Goal: Browse casually: Explore the website without a specific task or goal

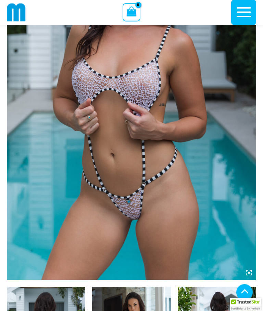
scroll to position [138, 0]
click at [67, 157] on img at bounding box center [131, 93] width 249 height 374
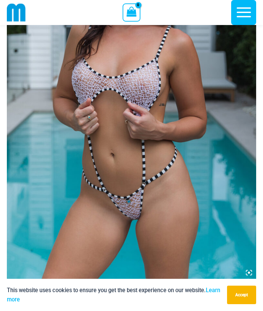
click at [73, 129] on img at bounding box center [131, 93] width 249 height 374
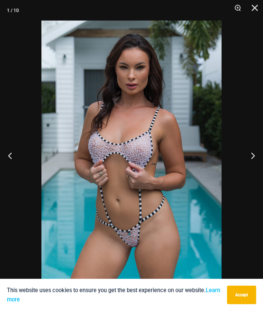
click at [252, 156] on button "Next" at bounding box center [250, 155] width 26 height 34
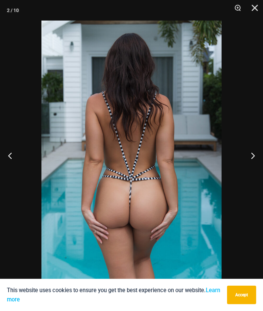
click at [243, 294] on button "Accept" at bounding box center [241, 295] width 29 height 18
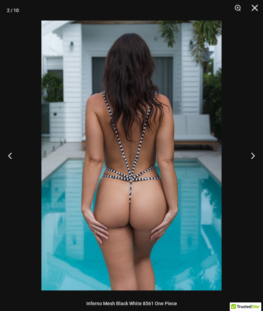
click at [248, 152] on button "Next" at bounding box center [250, 155] width 26 height 34
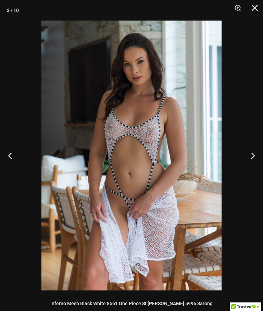
click at [248, 156] on button "Next" at bounding box center [250, 155] width 26 height 34
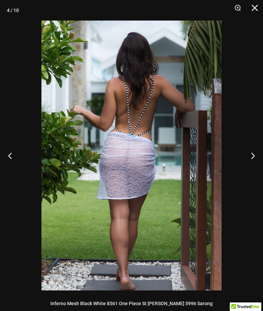
click at [250, 156] on button "Next" at bounding box center [250, 155] width 26 height 34
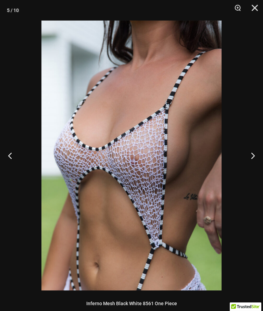
click at [249, 159] on button "Next" at bounding box center [250, 155] width 26 height 34
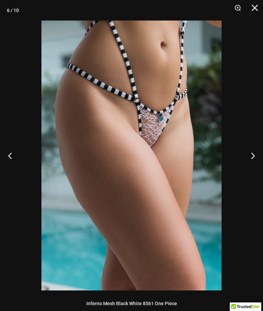
click at [250, 160] on button "Next" at bounding box center [250, 155] width 26 height 34
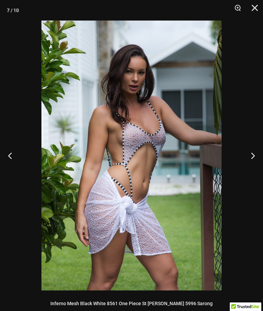
click at [249, 159] on button "Next" at bounding box center [250, 155] width 26 height 34
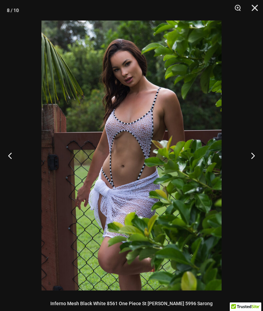
click at [250, 156] on button "Next" at bounding box center [250, 155] width 26 height 34
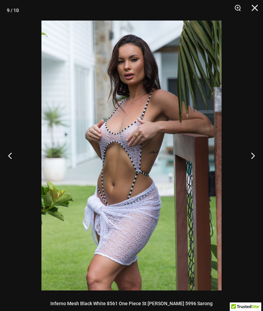
click at [249, 162] on button "Next" at bounding box center [250, 155] width 26 height 34
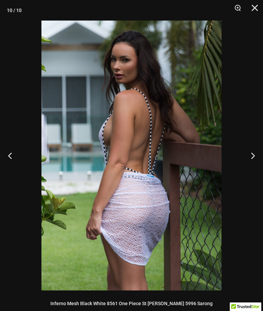
click at [250, 162] on button "Next" at bounding box center [250, 155] width 26 height 34
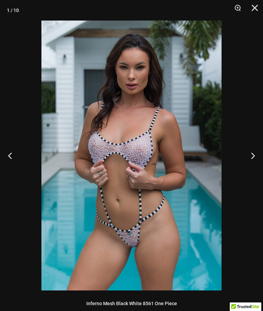
click at [249, 162] on button "Next" at bounding box center [250, 155] width 26 height 34
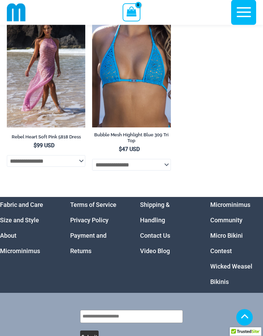
scroll to position [2912, 0]
click at [225, 254] on link "Micro Bikini Contest" at bounding box center [226, 243] width 33 height 23
